Goal: Information Seeking & Learning: Learn about a topic

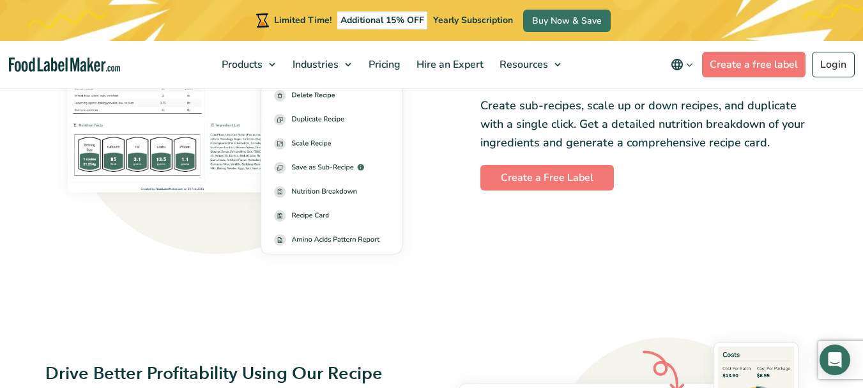
scroll to position [1831, 0]
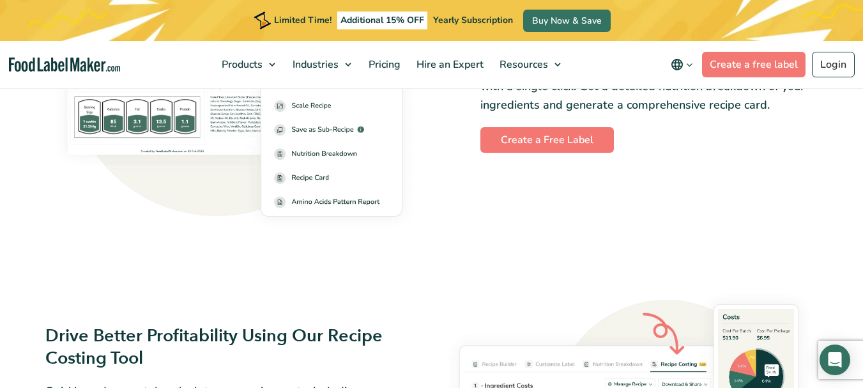
drag, startPoint x: 457, startPoint y: 229, endPoint x: 457, endPoint y: 239, distance: 9.6
click at [457, 236] on div "Use Our Complete Recipe and Menu Management Solution Create sub-recipes, scale …" at bounding box center [432, 77] width 788 height 338
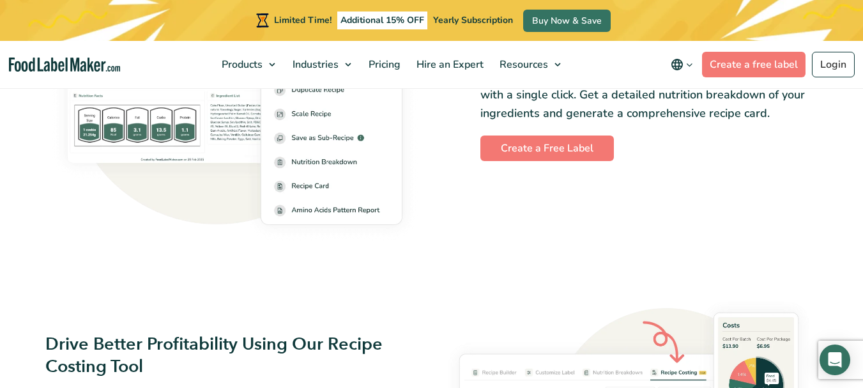
scroll to position [1822, 0]
drag, startPoint x: 456, startPoint y: 241, endPoint x: 437, endPoint y: 276, distance: 40.3
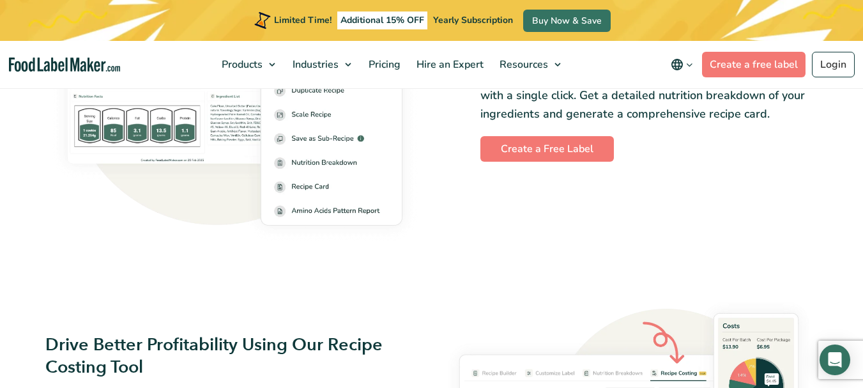
click at [187, 251] on div at bounding box center [235, 86] width 394 height 338
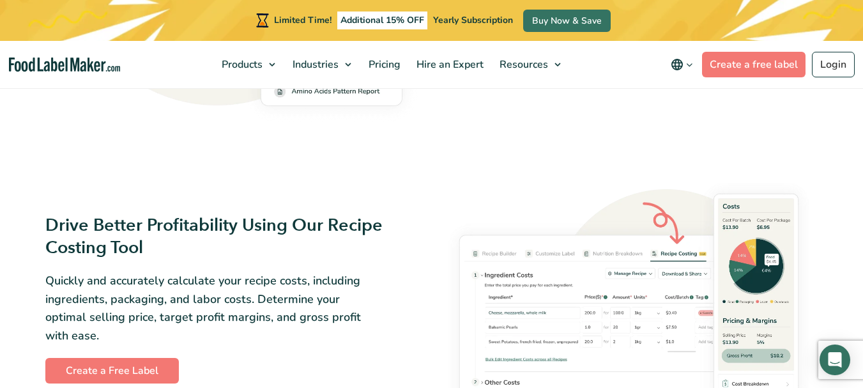
scroll to position [1949, 0]
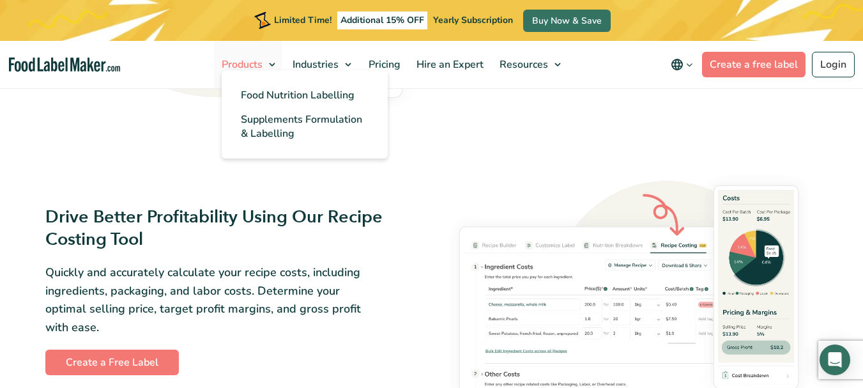
click at [273, 61] on link "Products" at bounding box center [248, 64] width 68 height 47
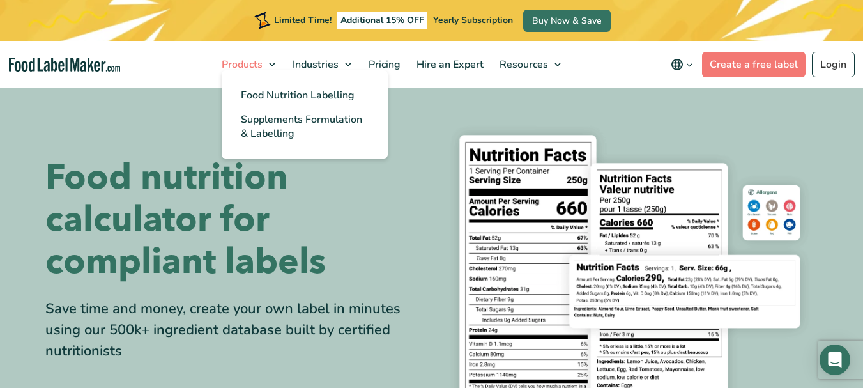
click at [278, 61] on link "Products" at bounding box center [248, 64] width 68 height 47
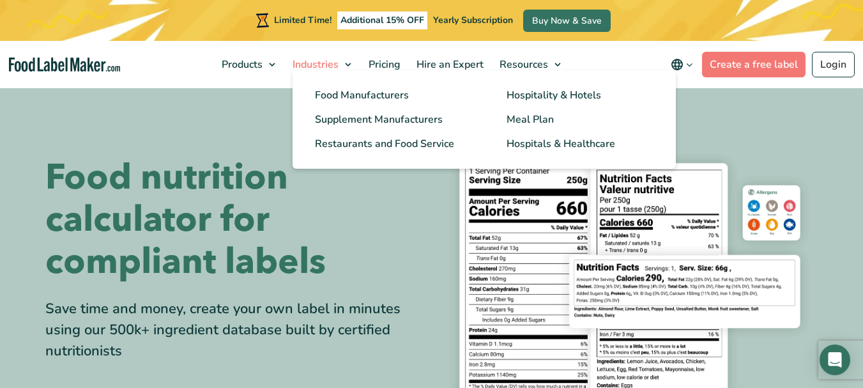
click at [336, 59] on span "Industries" at bounding box center [314, 64] width 51 height 14
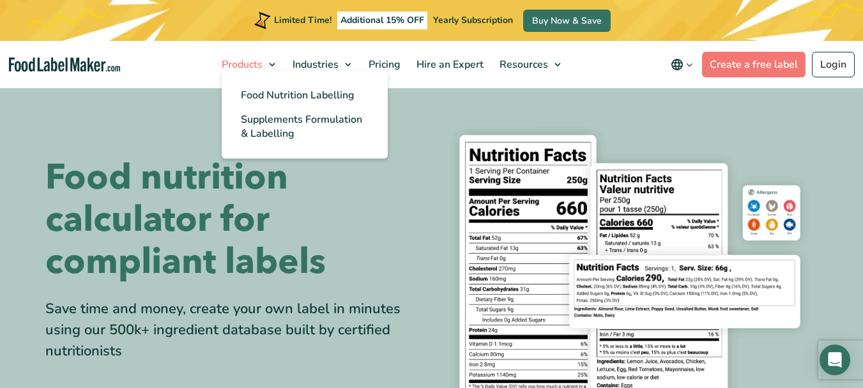
click at [254, 60] on span "Products" at bounding box center [241, 64] width 46 height 14
click at [275, 92] on span "Food Nutrition Labelling" at bounding box center [298, 95] width 114 height 14
